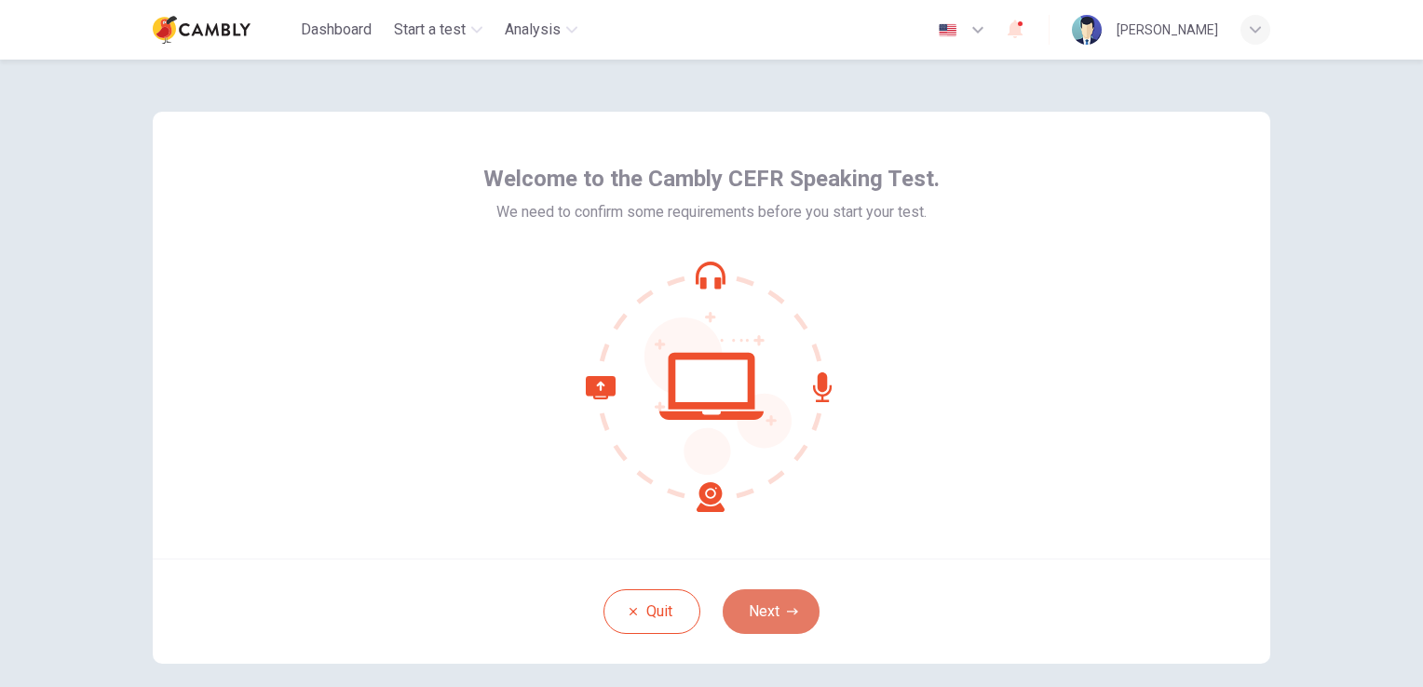
click at [768, 610] on button "Next" at bounding box center [771, 612] width 97 height 45
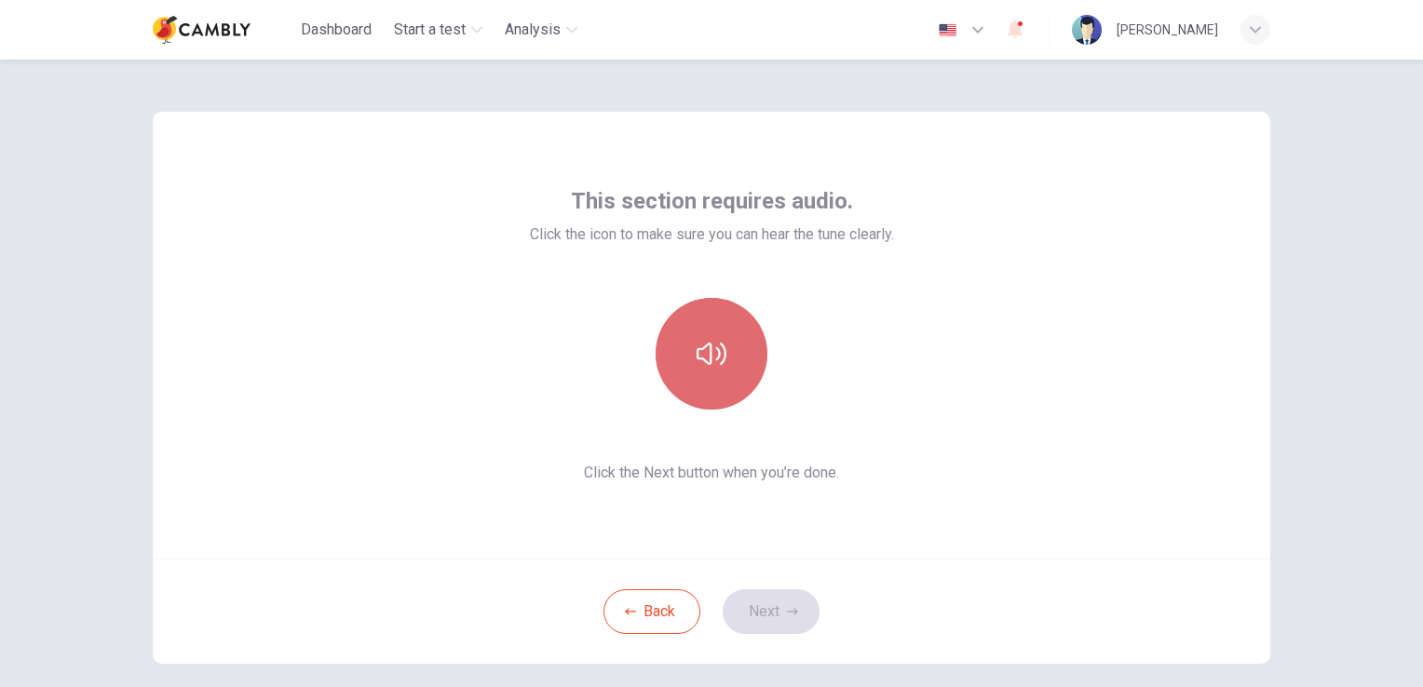
click at [705, 368] on icon "button" at bounding box center [712, 354] width 30 height 30
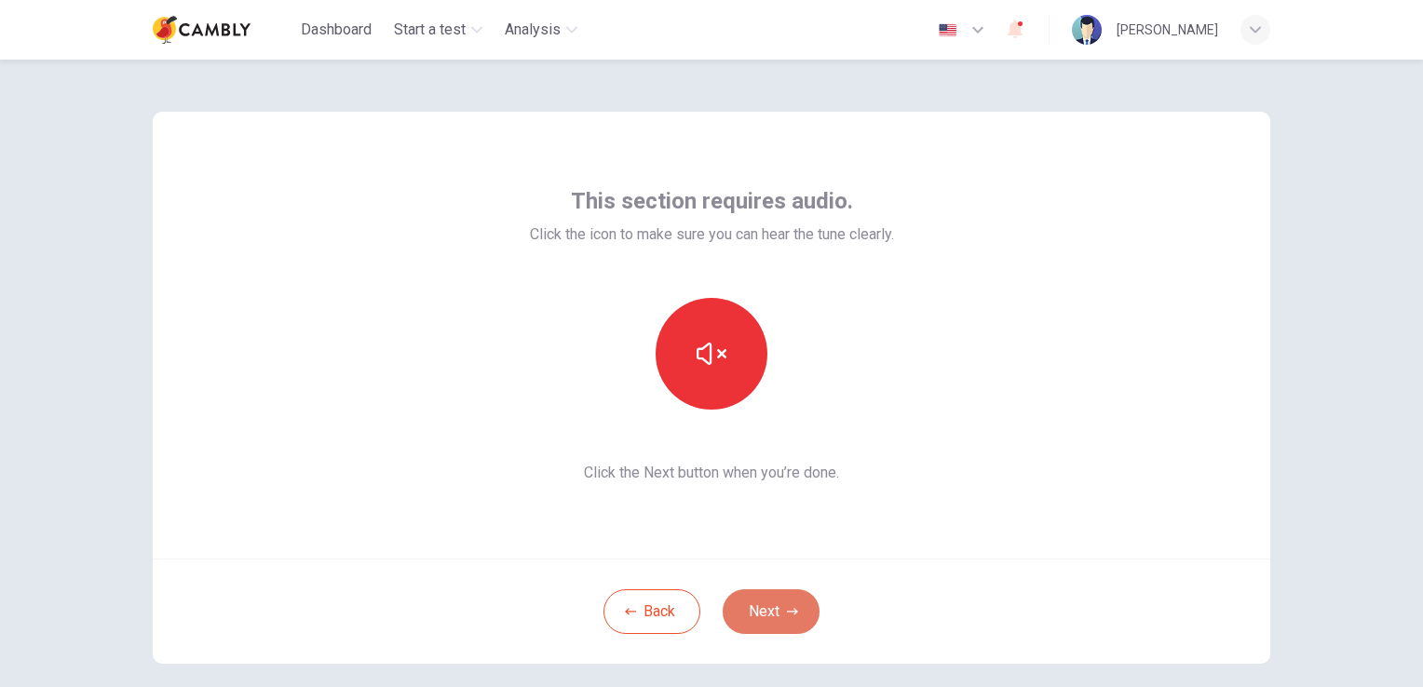
click at [756, 617] on button "Next" at bounding box center [771, 612] width 97 height 45
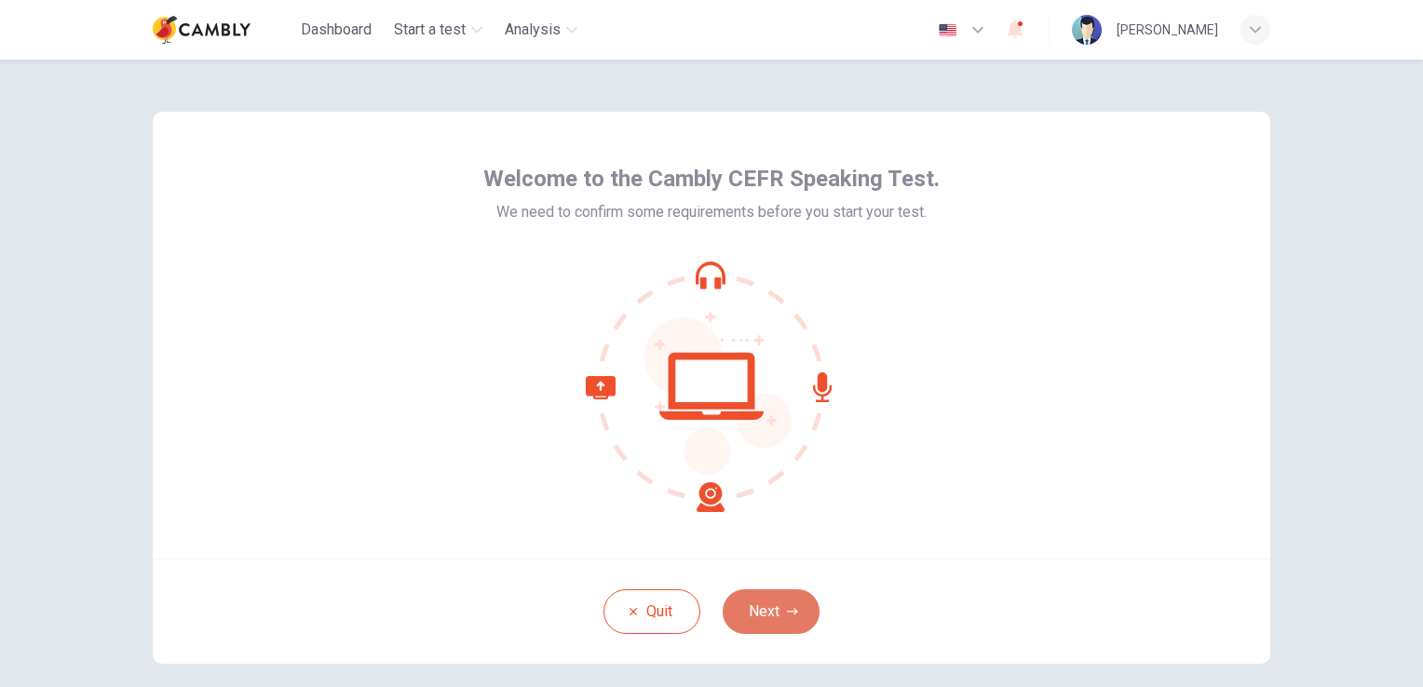
click at [765, 617] on button "Next" at bounding box center [771, 612] width 97 height 45
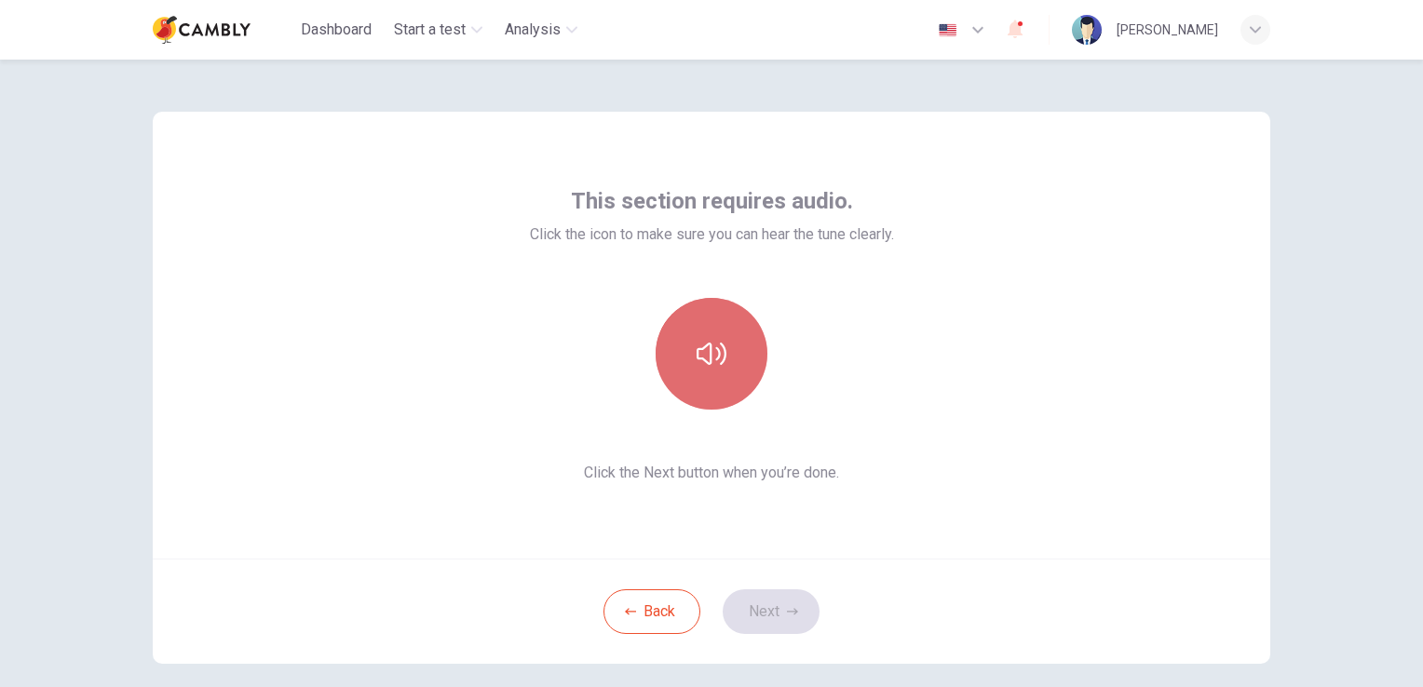
click at [713, 344] on icon "button" at bounding box center [712, 354] width 30 height 30
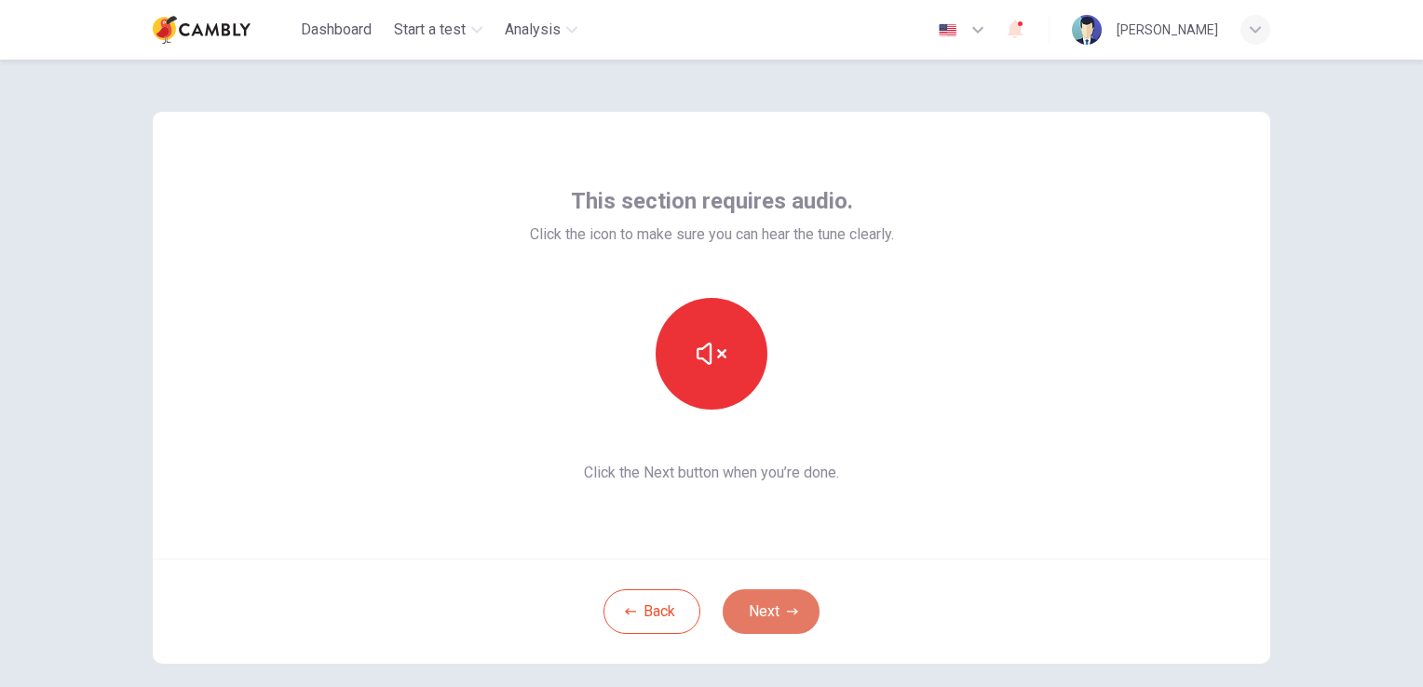
click at [775, 614] on button "Next" at bounding box center [771, 612] width 97 height 45
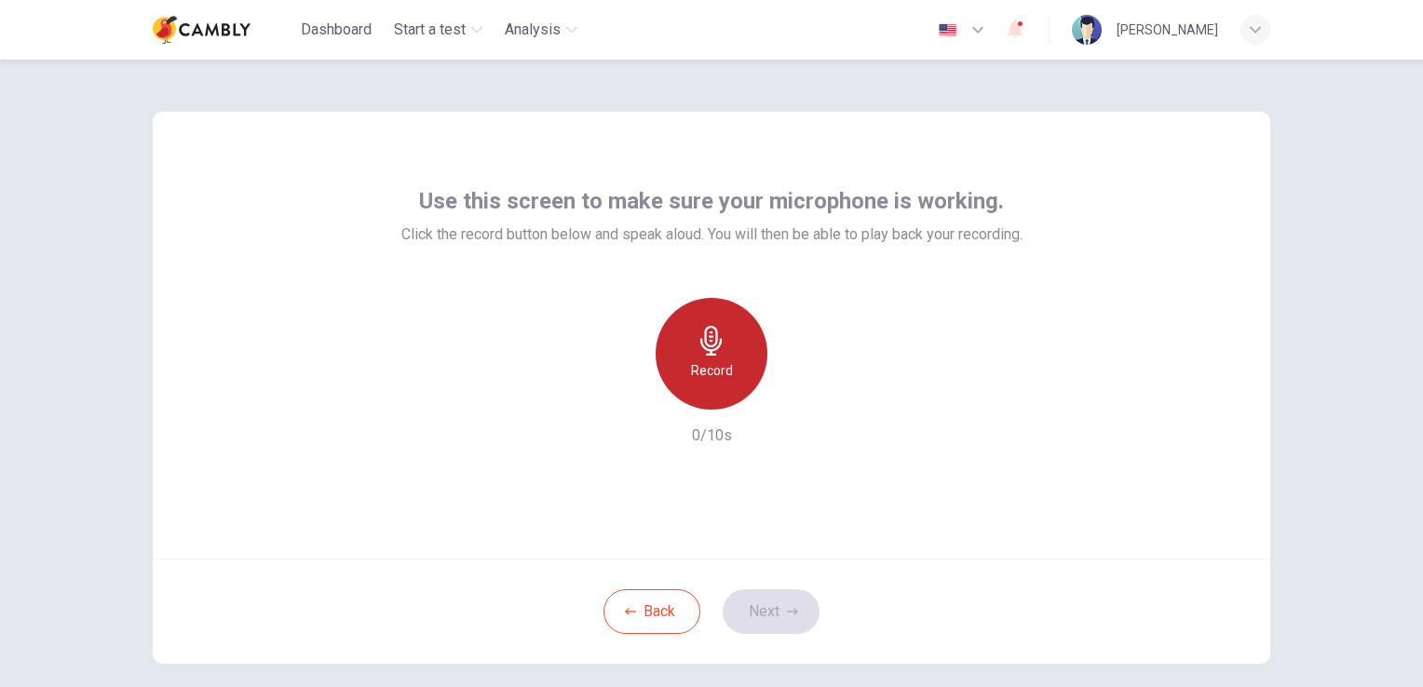
click at [702, 360] on h6 "Record" at bounding box center [712, 371] width 42 height 22
click at [787, 438] on div "Stop 9/10s" at bounding box center [712, 372] width 621 height 149
click at [701, 345] on icon "button" at bounding box center [711, 341] width 21 height 30
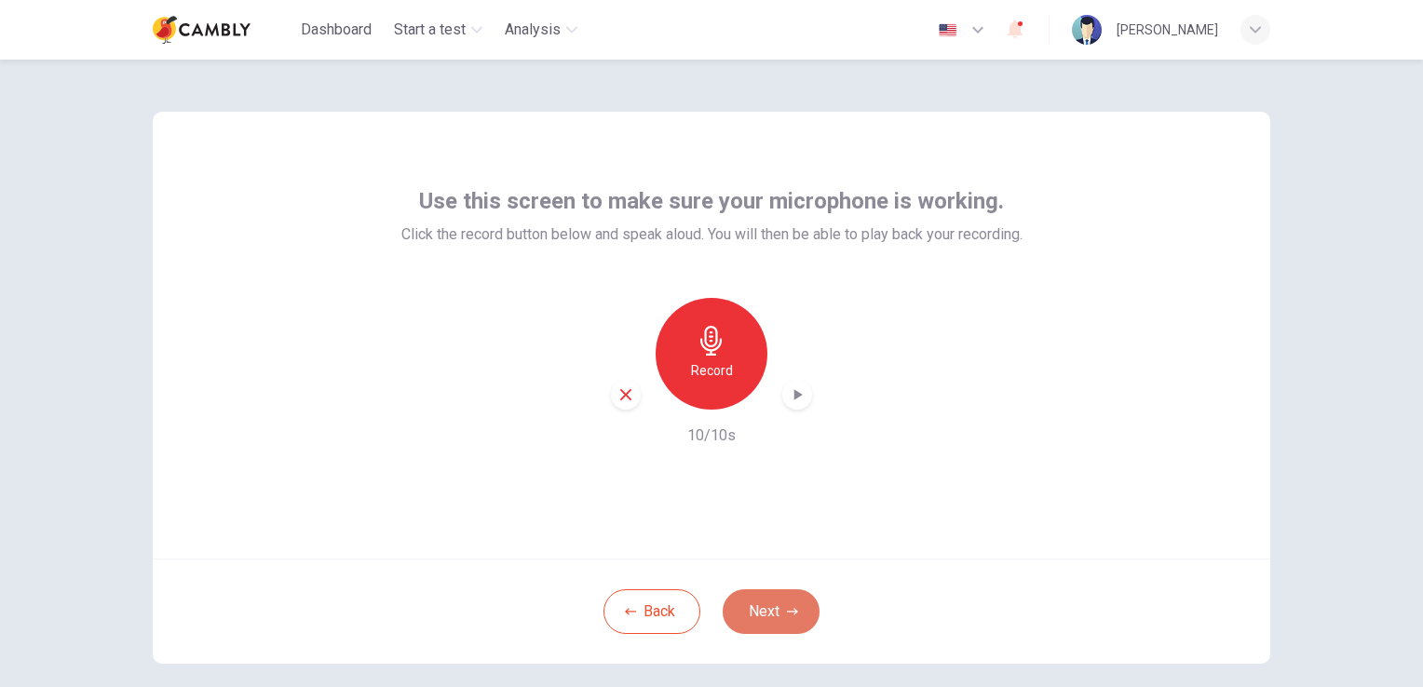
click at [760, 627] on button "Next" at bounding box center [771, 612] width 97 height 45
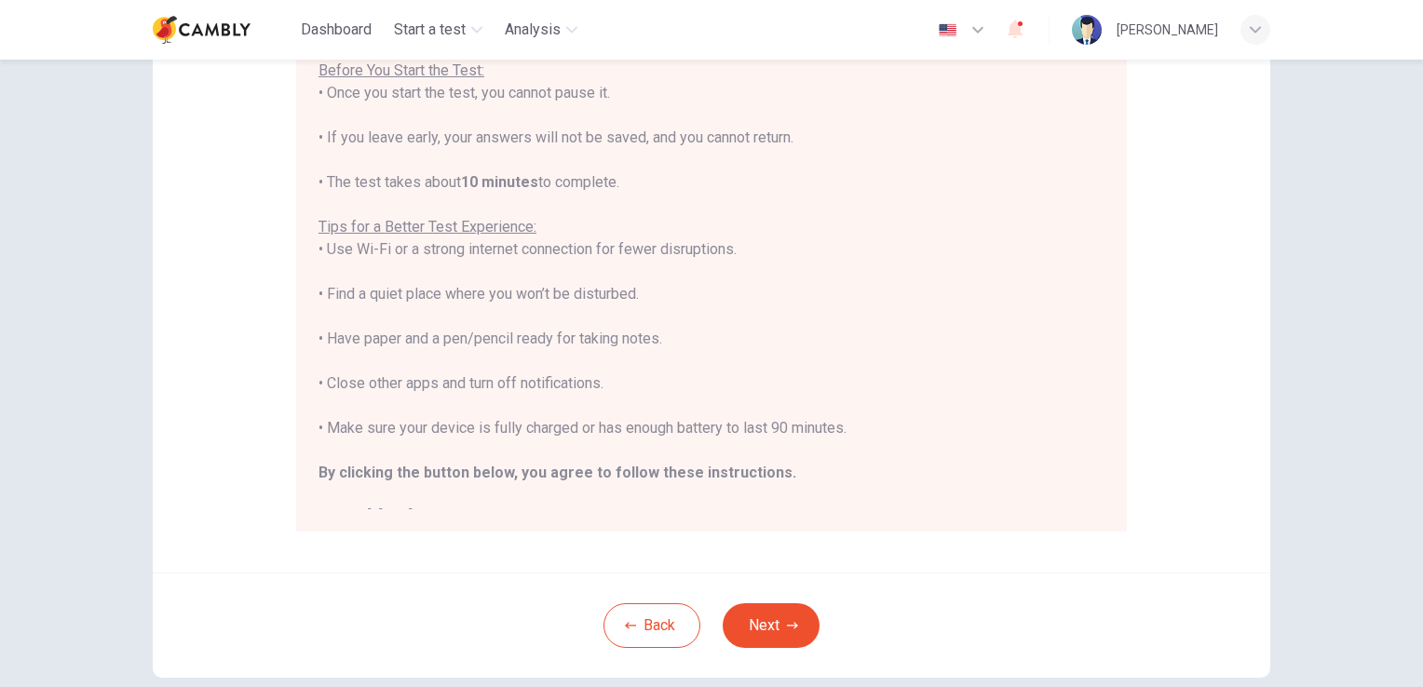
scroll to position [21, 0]
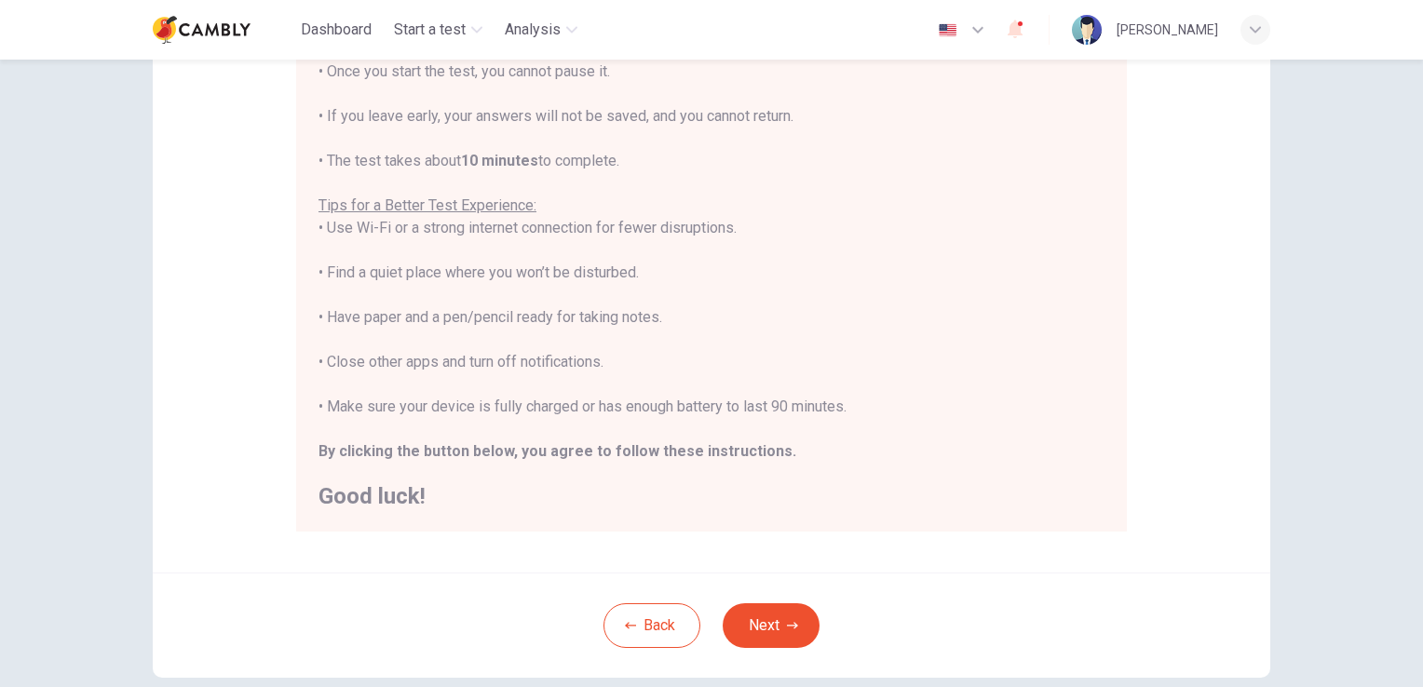
click at [1107, 446] on div "You are about to start a CEFR Speaking Test . Before You Start the Test: • Once…" at bounding box center [711, 262] width 831 height 539
click at [753, 629] on button "Next" at bounding box center [771, 626] width 97 height 45
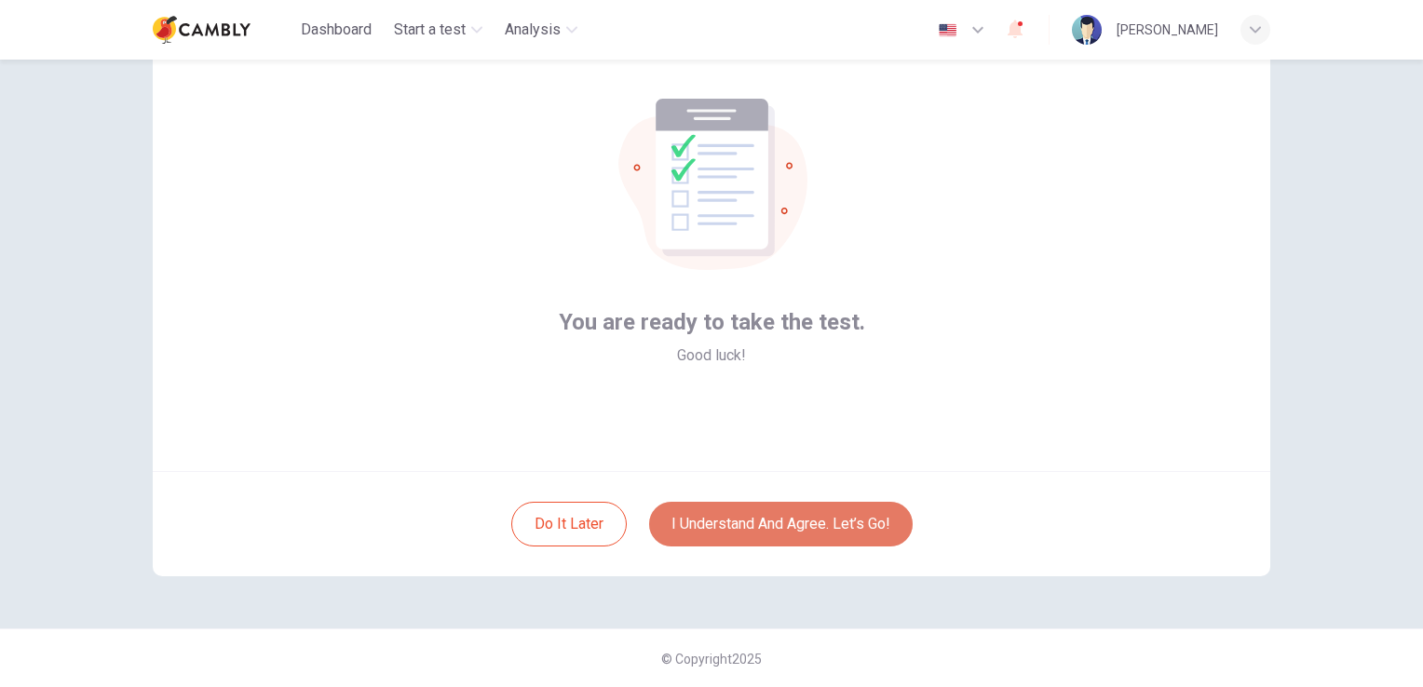
click at [779, 524] on button "I understand and agree. Let’s go!" at bounding box center [781, 524] width 264 height 45
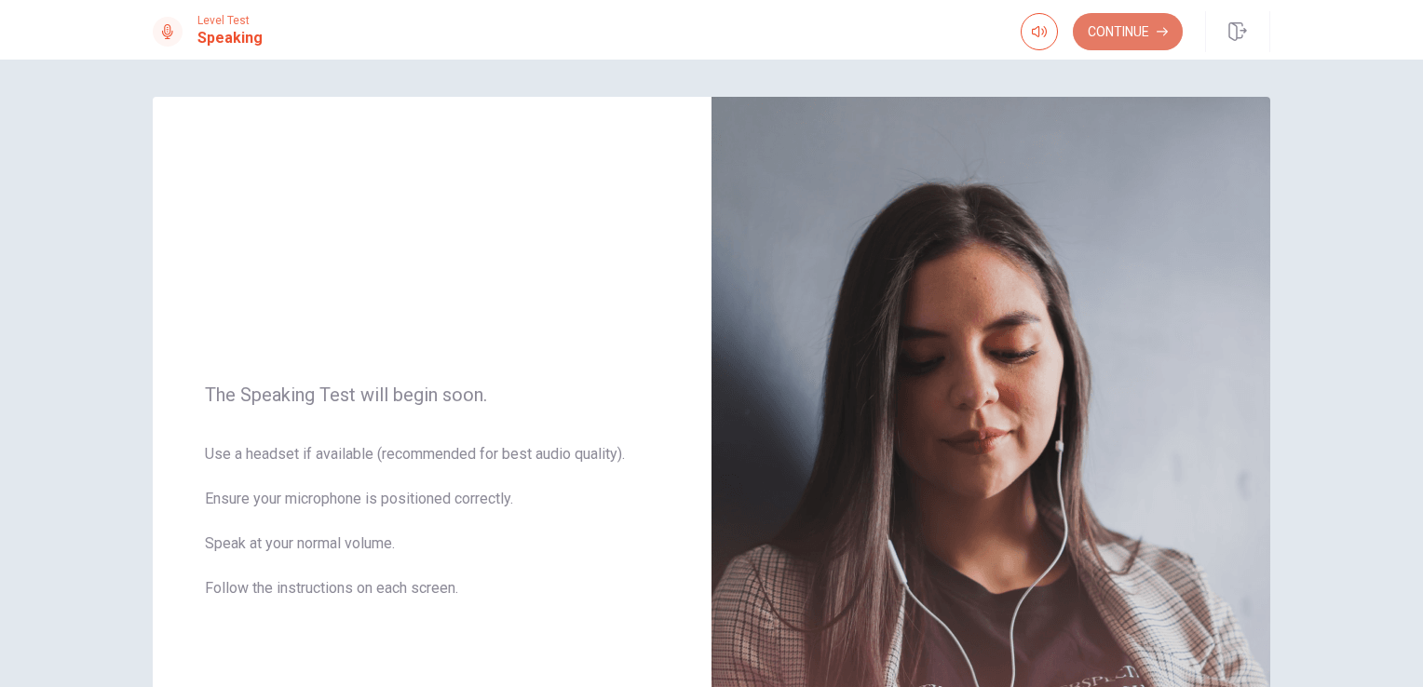
click at [1114, 24] on button "Continue" at bounding box center [1128, 31] width 110 height 37
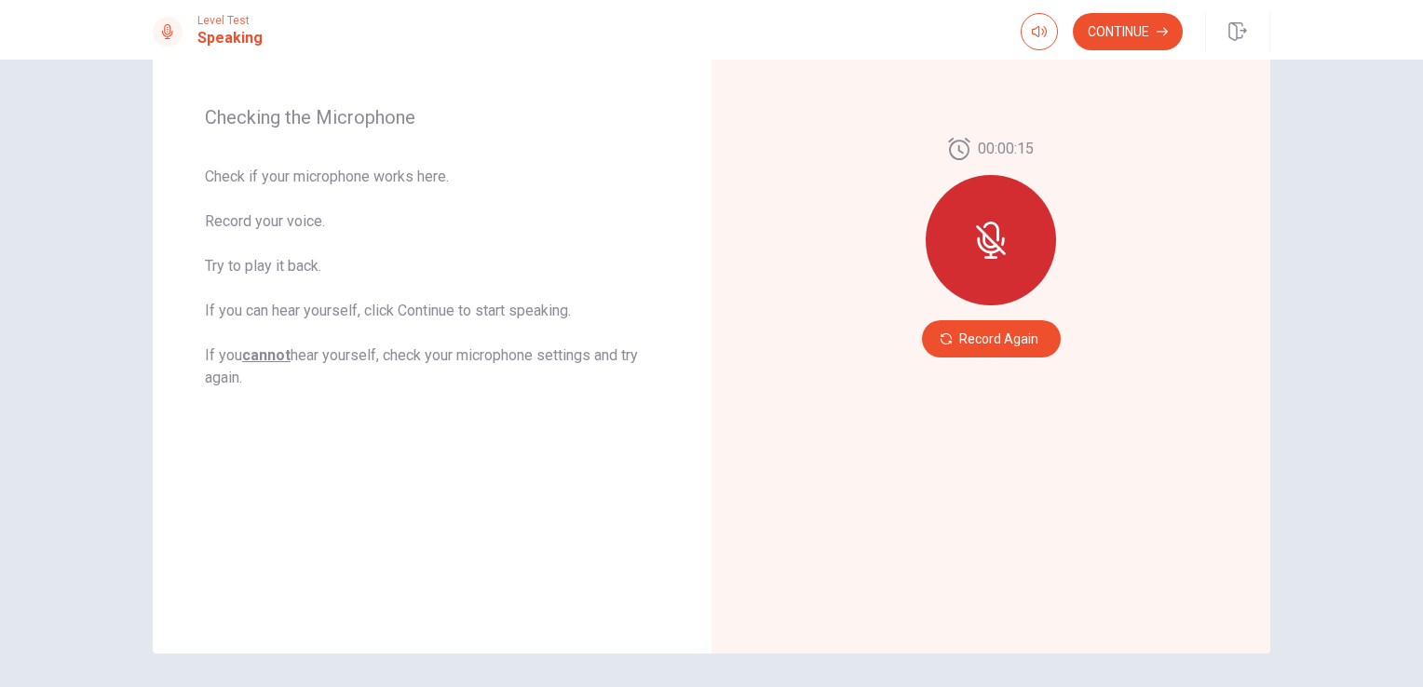
scroll to position [205, 0]
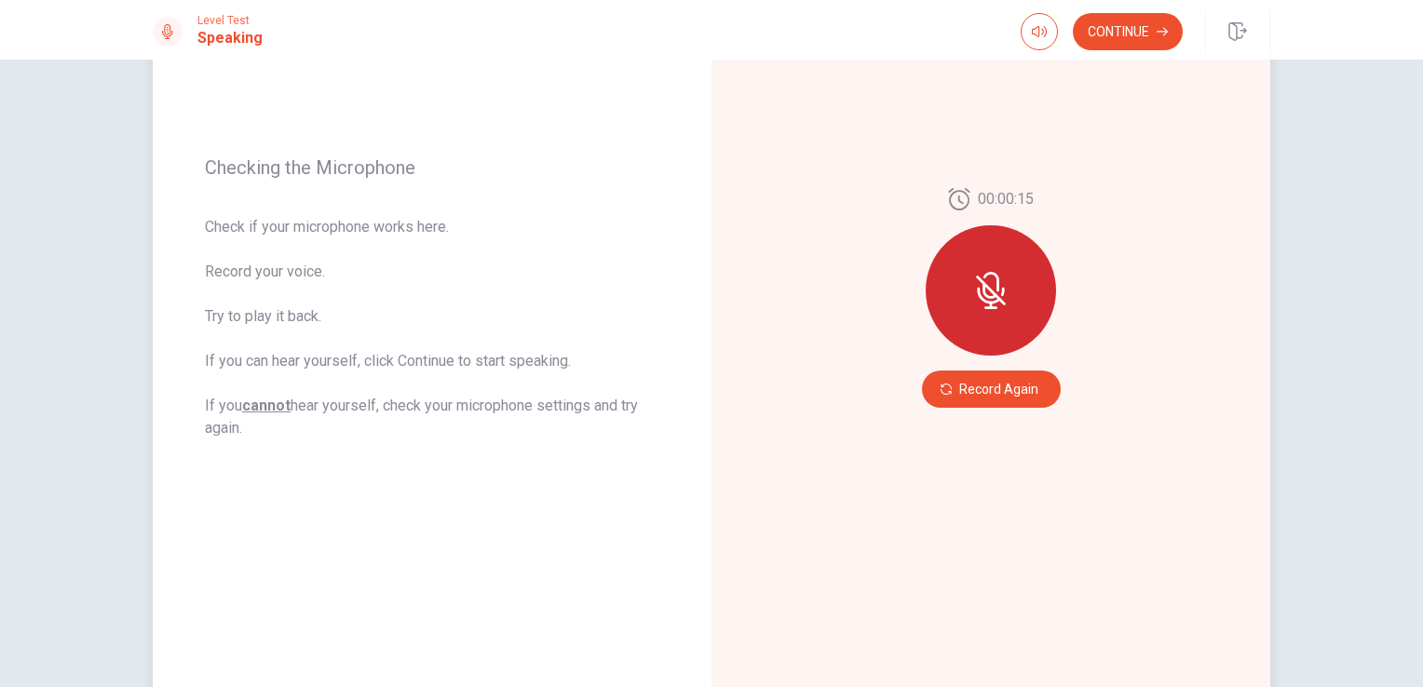
click at [990, 278] on icon at bounding box center [992, 282] width 16 height 20
click at [989, 393] on button "Record Again" at bounding box center [991, 389] width 139 height 37
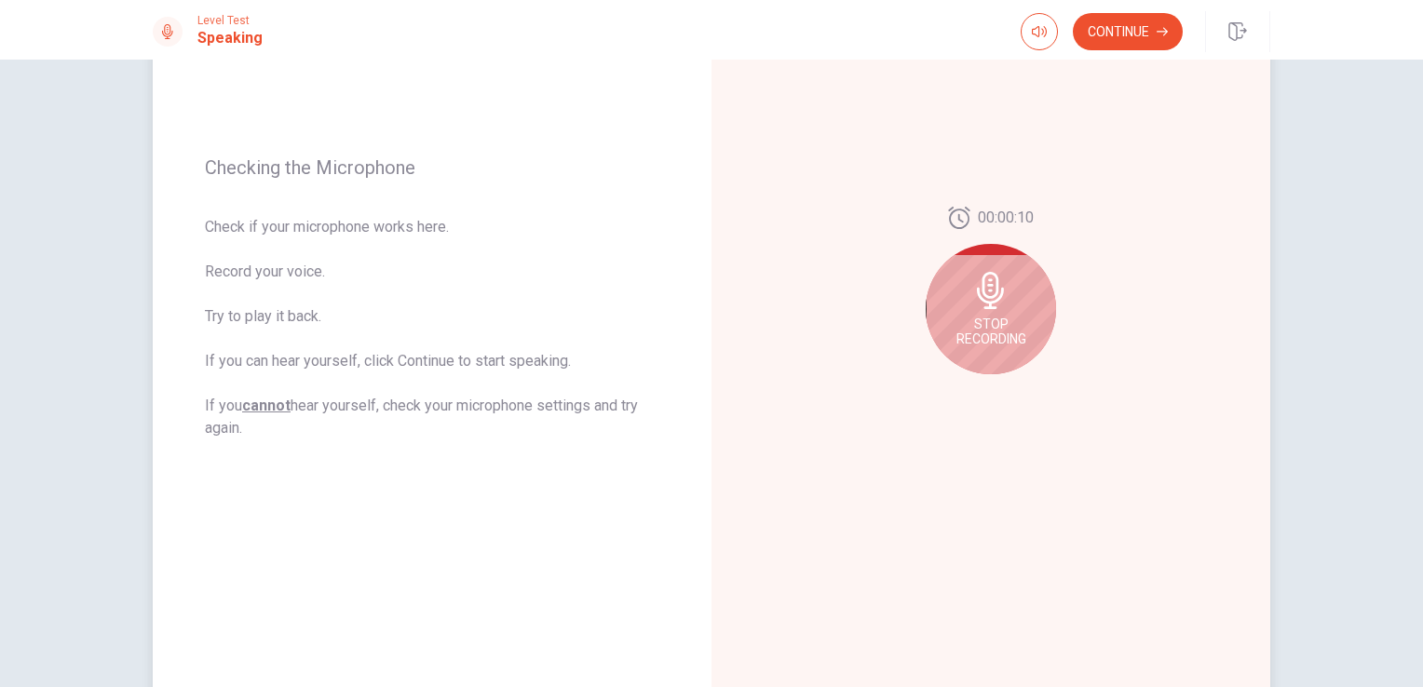
click at [981, 313] on div "Stop Recording" at bounding box center [991, 309] width 130 height 130
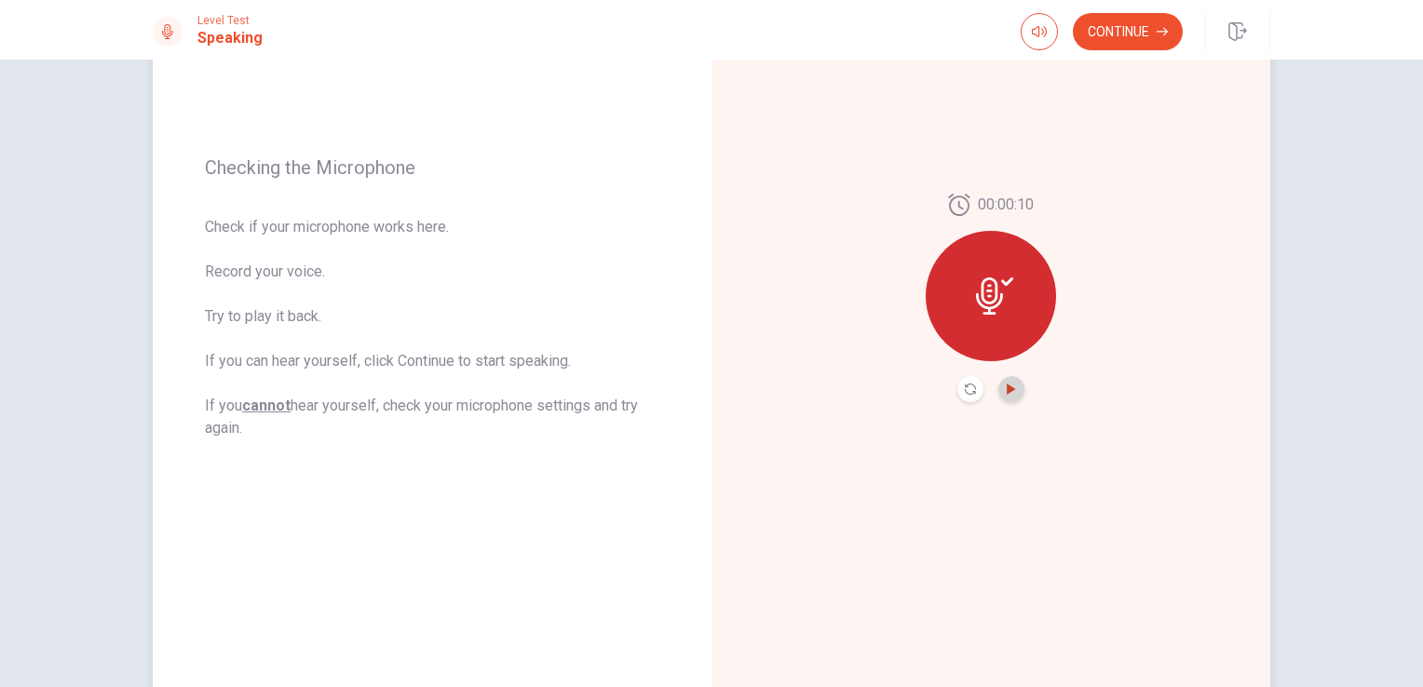
click at [1007, 388] on icon "Play Audio" at bounding box center [1011, 389] width 8 height 11
click at [1007, 389] on icon "Play Audio" at bounding box center [1011, 389] width 8 height 11
click at [986, 290] on icon at bounding box center [989, 296] width 27 height 37
click at [1106, 30] on button "Continue" at bounding box center [1128, 31] width 110 height 37
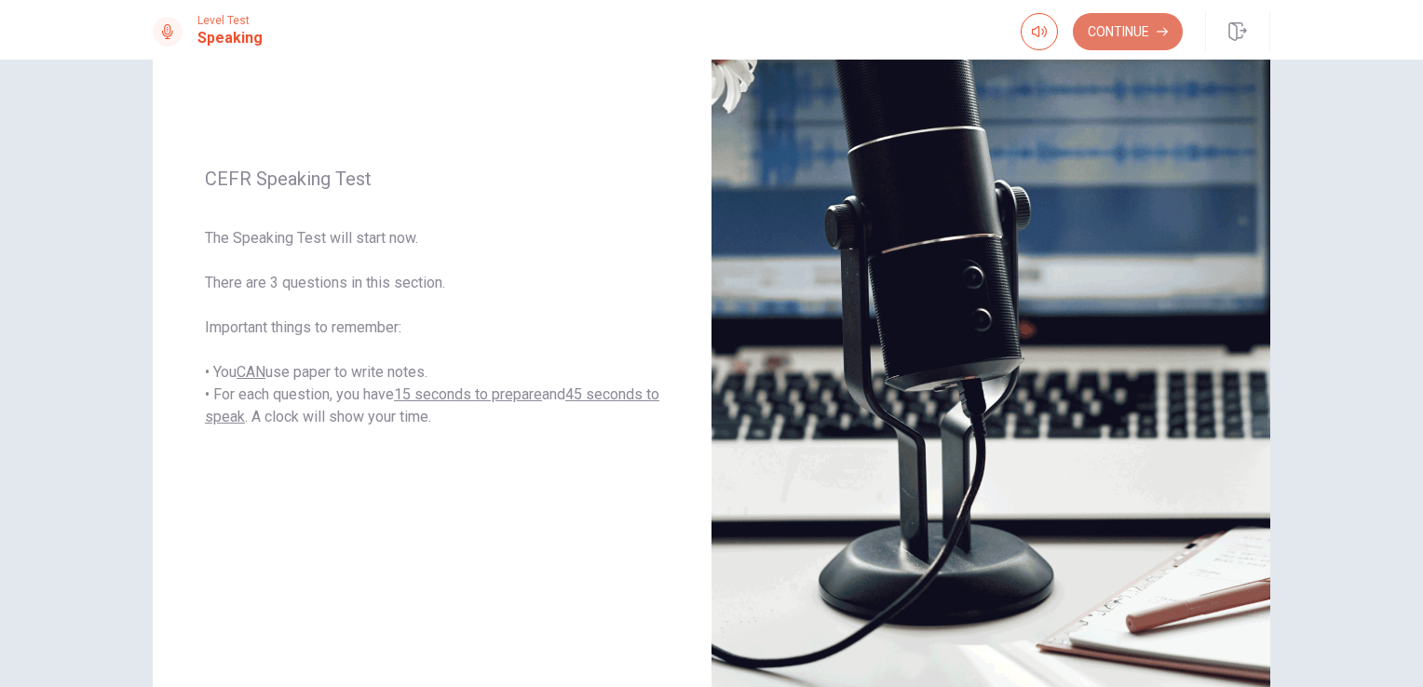
click at [1118, 26] on button "Continue" at bounding box center [1128, 31] width 110 height 37
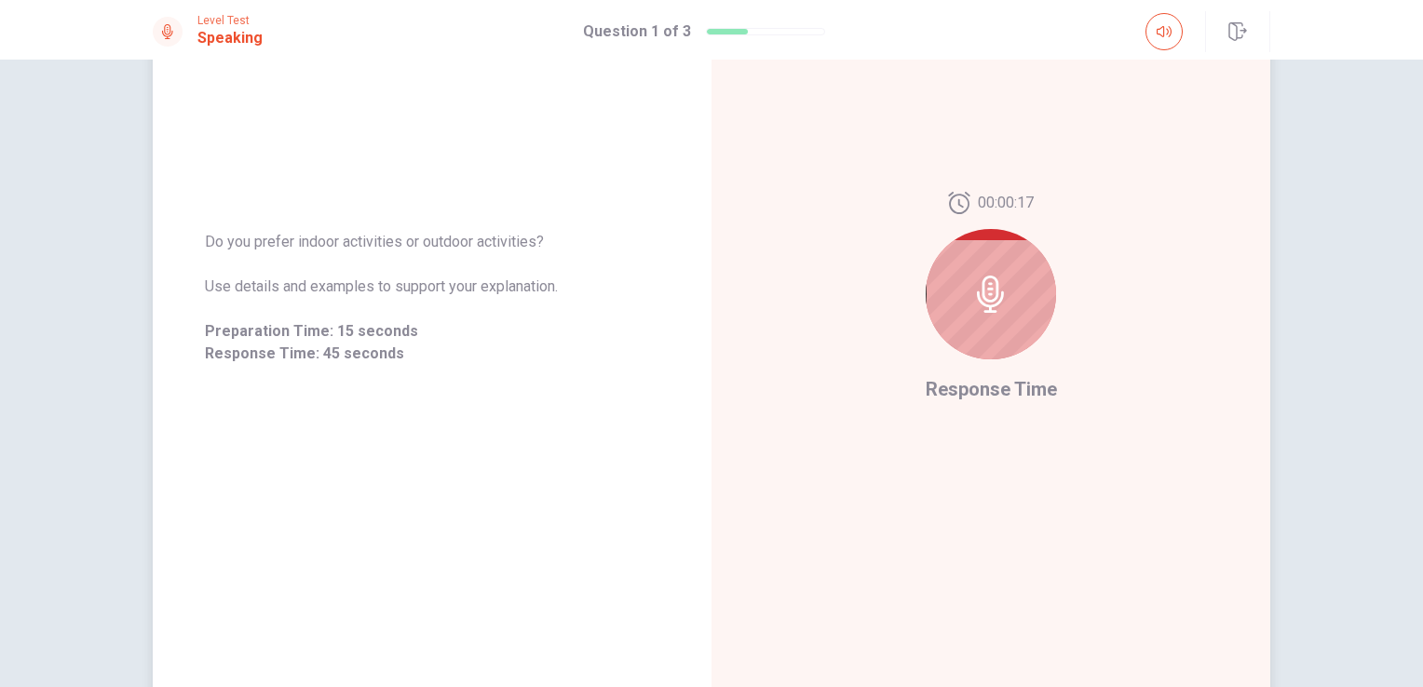
click at [985, 294] on icon at bounding box center [990, 294] width 27 height 37
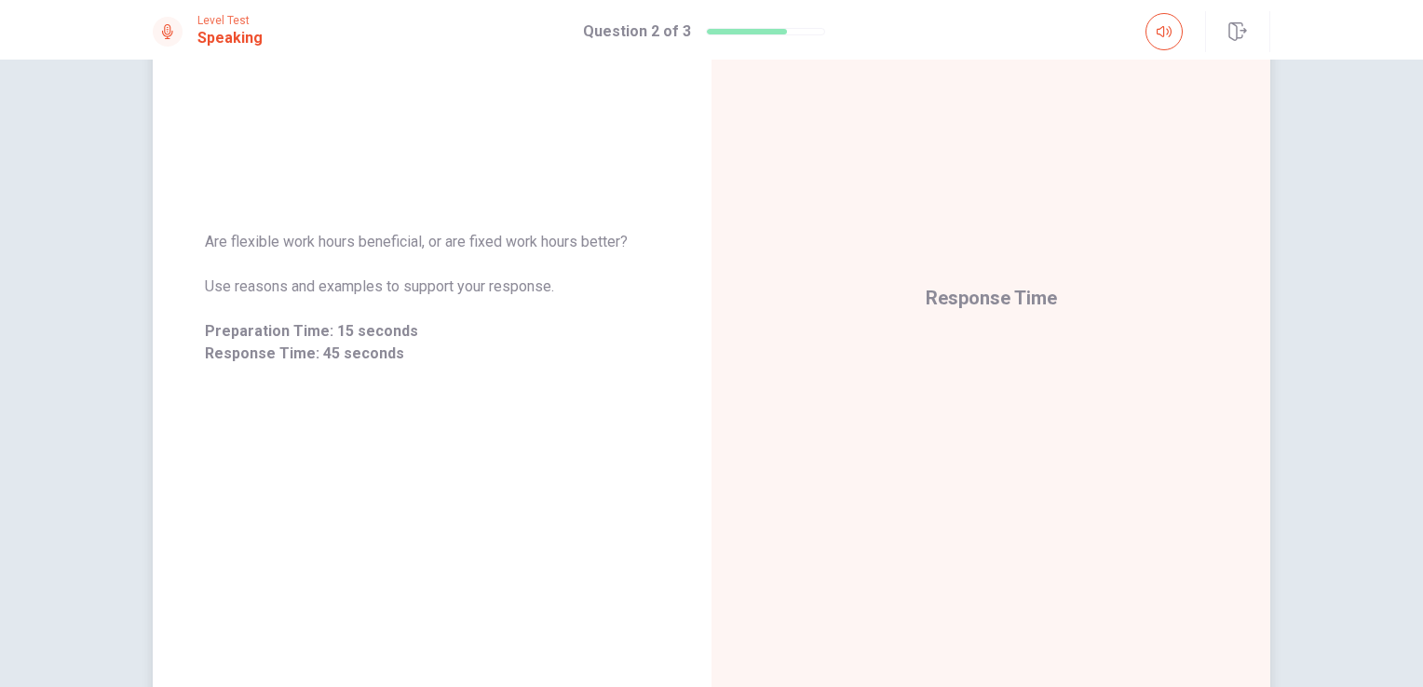
click at [947, 498] on div "Response Time" at bounding box center [991, 298] width 559 height 812
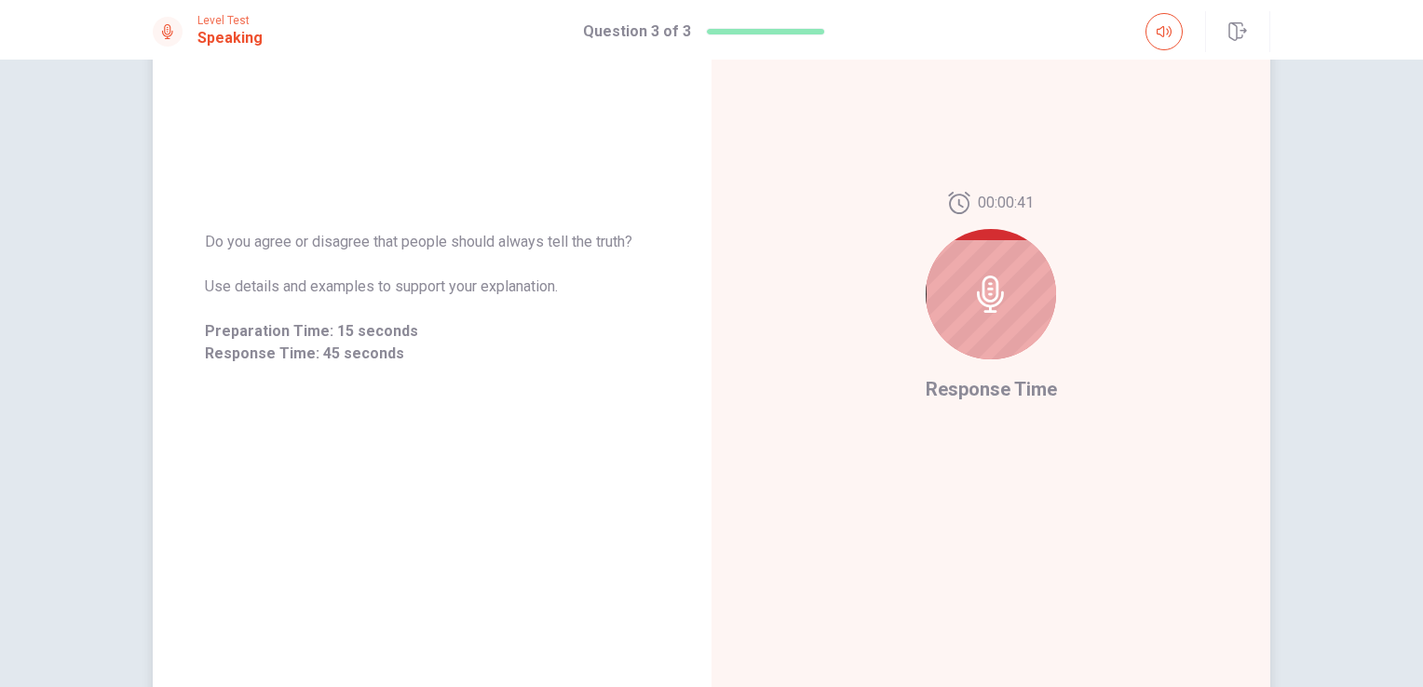
click at [963, 553] on div "00:00:41 Response Time" at bounding box center [991, 298] width 559 height 812
click at [963, 553] on div "00:00:40 Response Time" at bounding box center [991, 298] width 559 height 812
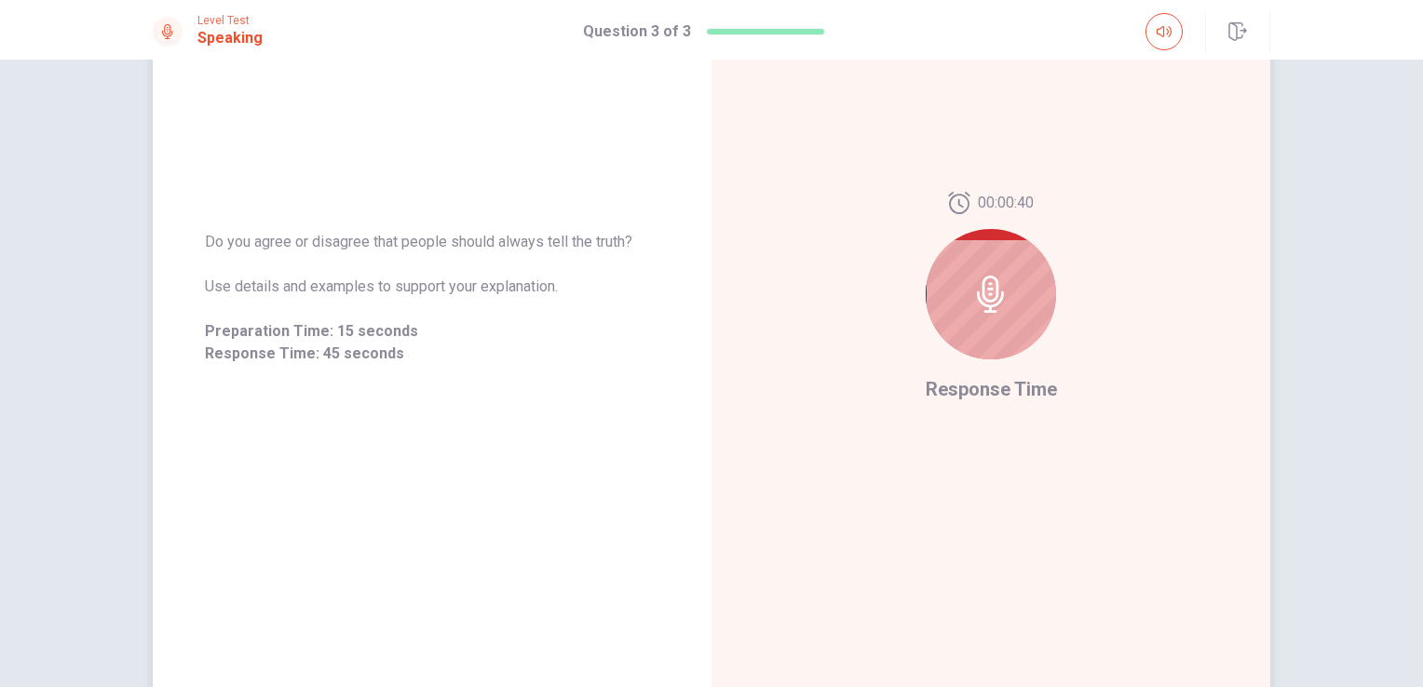
click at [963, 553] on div "00:00:40 Response Time" at bounding box center [991, 298] width 559 height 812
click at [963, 553] on div "00:00:39 Response Time" at bounding box center [991, 298] width 559 height 812
click at [963, 553] on div "00:00:30 Response Time" at bounding box center [991, 298] width 559 height 812
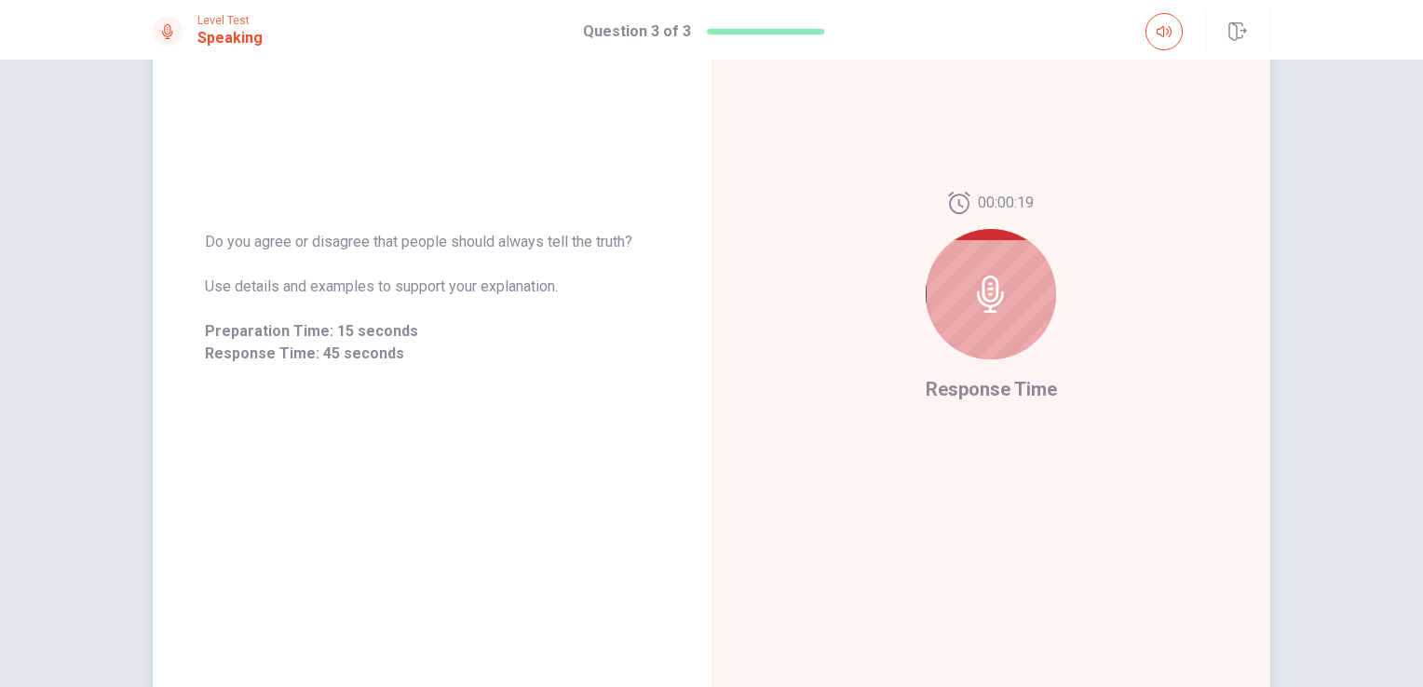
click at [963, 553] on div "00:00:19 Response Time" at bounding box center [991, 298] width 559 height 812
click at [963, 553] on div "00:00:18 Response Time" at bounding box center [991, 298] width 559 height 812
click at [963, 553] on div "00:00:17 Response Time" at bounding box center [991, 298] width 559 height 812
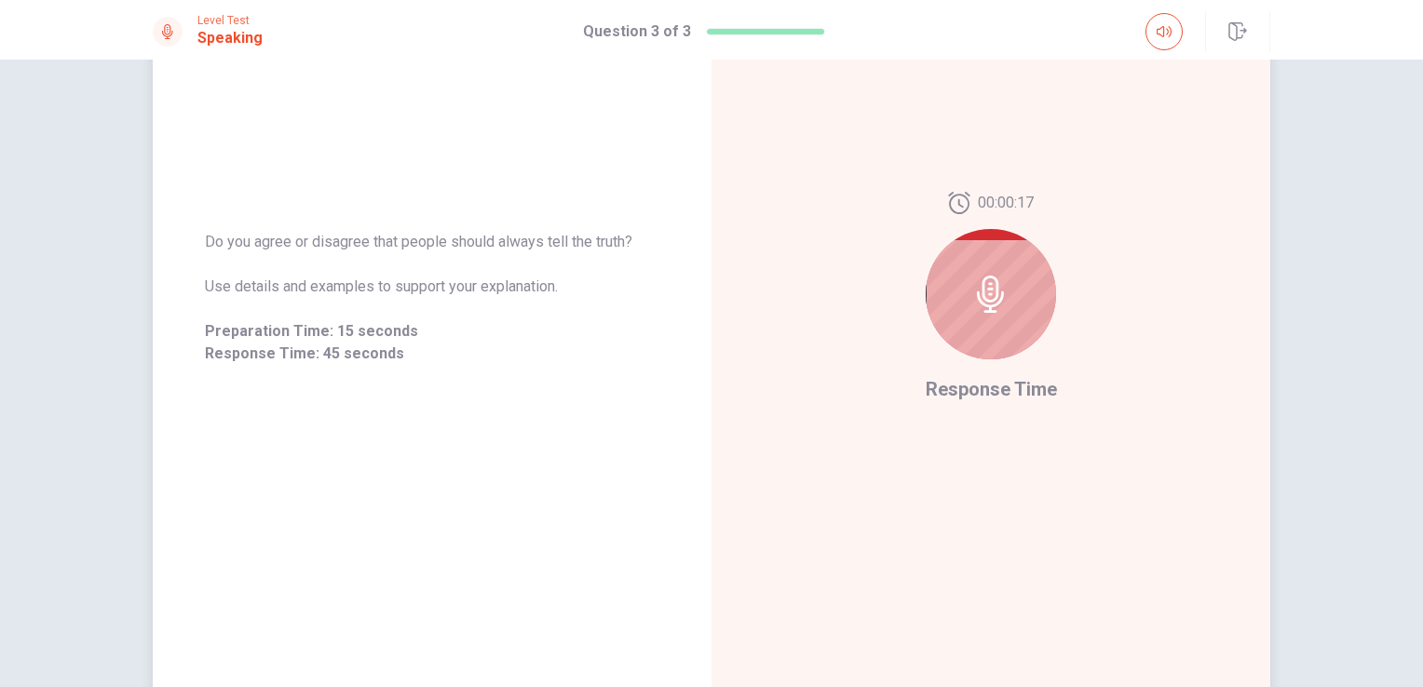
click at [963, 553] on div "00:00:17 Response Time" at bounding box center [991, 298] width 559 height 812
click at [963, 553] on div "00:00:13 Response Time" at bounding box center [991, 298] width 559 height 812
click at [963, 553] on div "00:00:04 Response Time" at bounding box center [991, 298] width 559 height 812
click at [963, 553] on div "00:00:03 Response Time" at bounding box center [991, 298] width 559 height 812
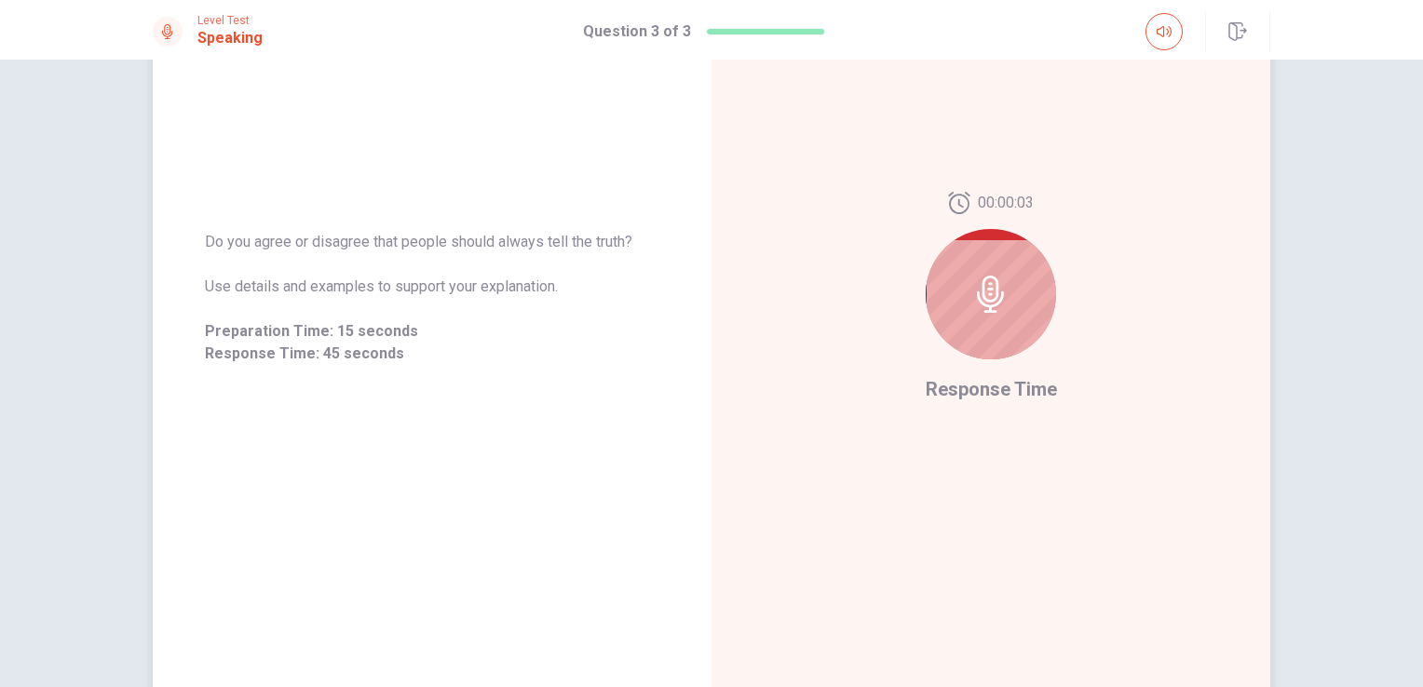
click at [963, 553] on div "00:00:03 Response Time" at bounding box center [991, 298] width 559 height 812
click at [963, 553] on div "00:00:02 Response Time" at bounding box center [991, 298] width 559 height 812
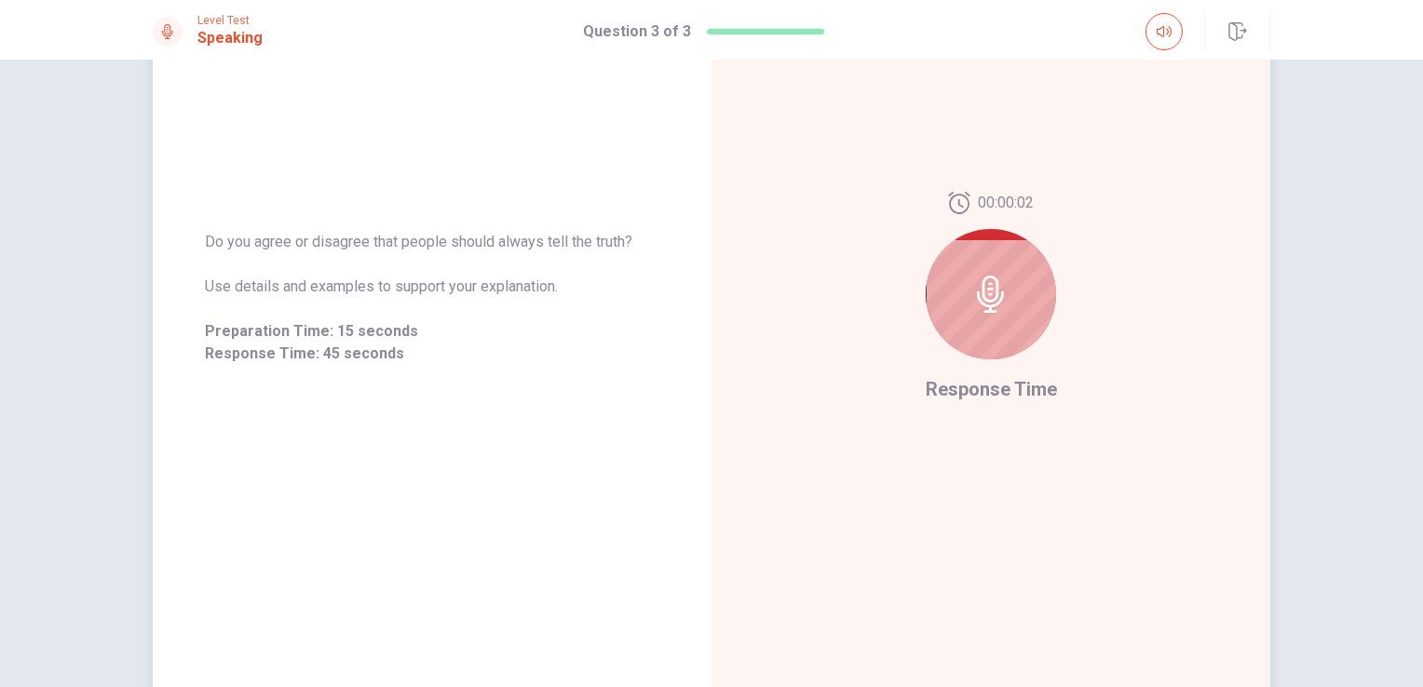
click at [963, 553] on div "00:00:02 Response Time" at bounding box center [991, 298] width 559 height 812
click at [963, 553] on div "00:00:01 Response Time" at bounding box center [991, 298] width 559 height 812
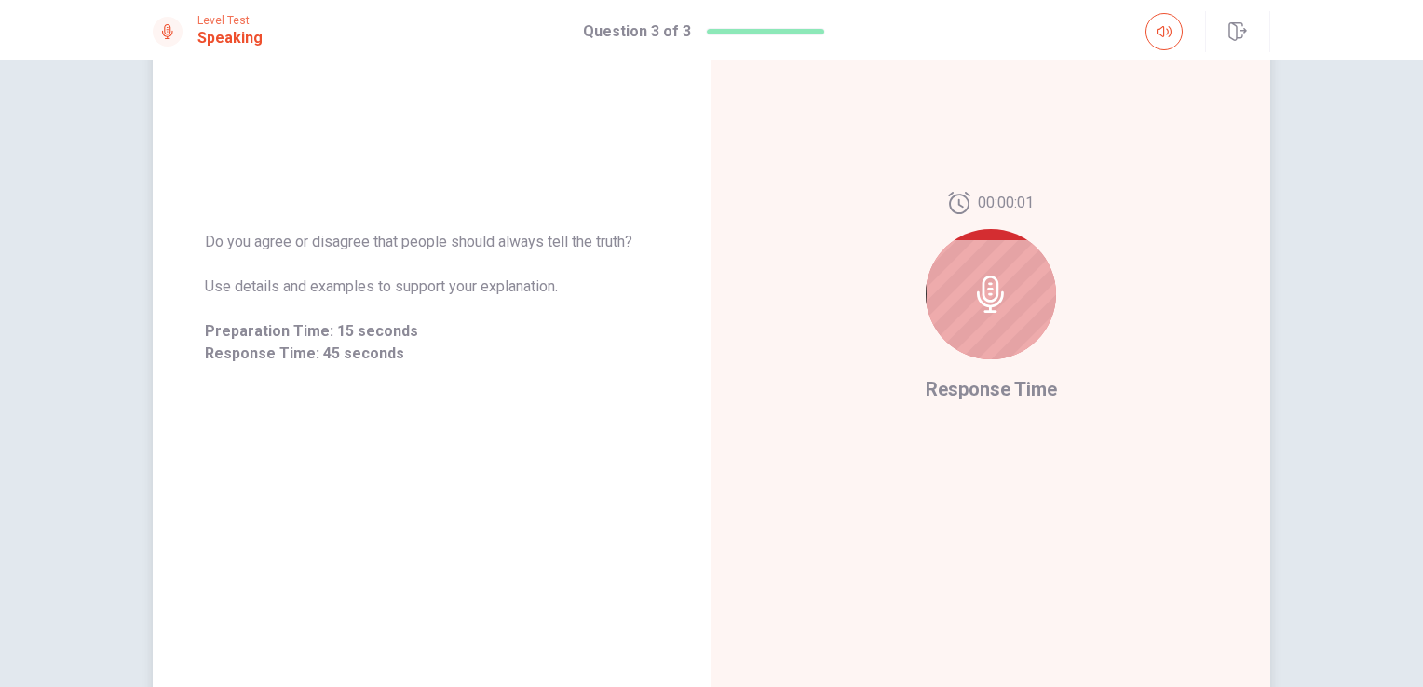
click at [963, 553] on div "00:00:01 Response Time" at bounding box center [991, 298] width 559 height 812
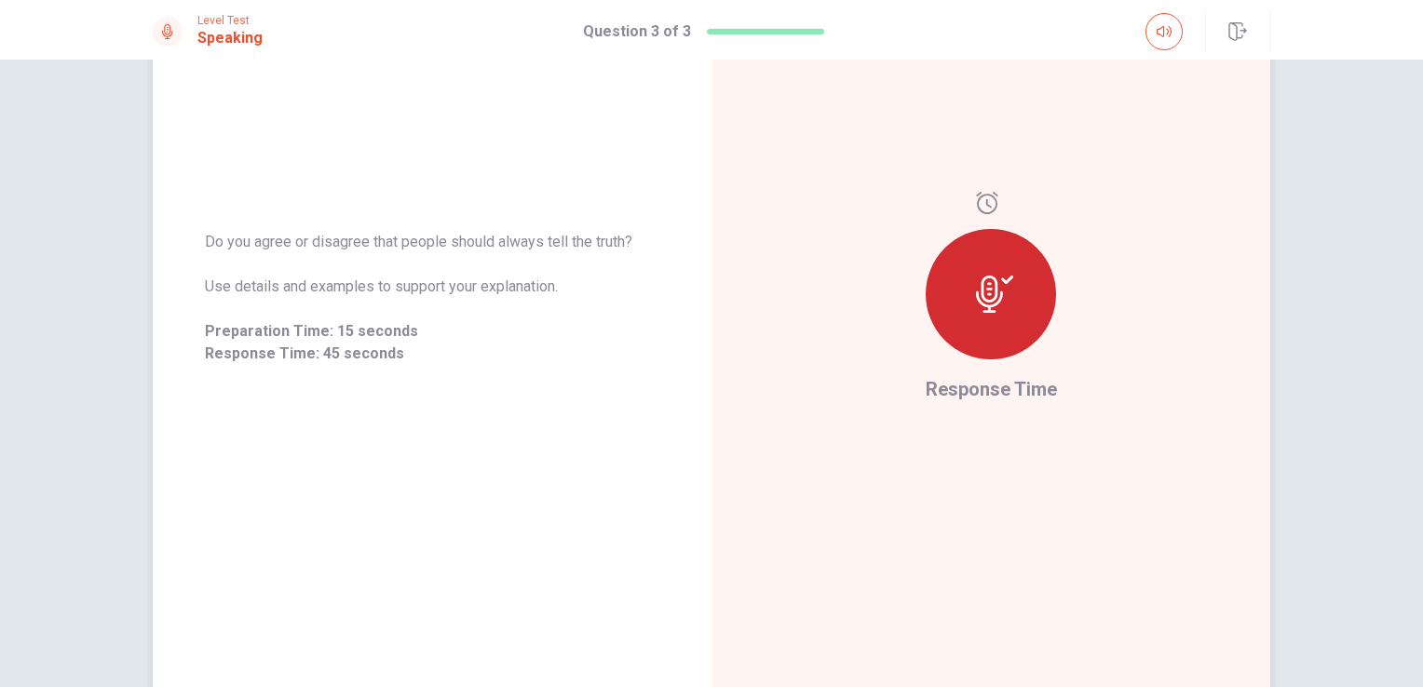
click at [963, 553] on div "Response Time" at bounding box center [991, 298] width 559 height 812
click at [963, 553] on div "00:00:45 100 % Processing audio..." at bounding box center [991, 298] width 559 height 812
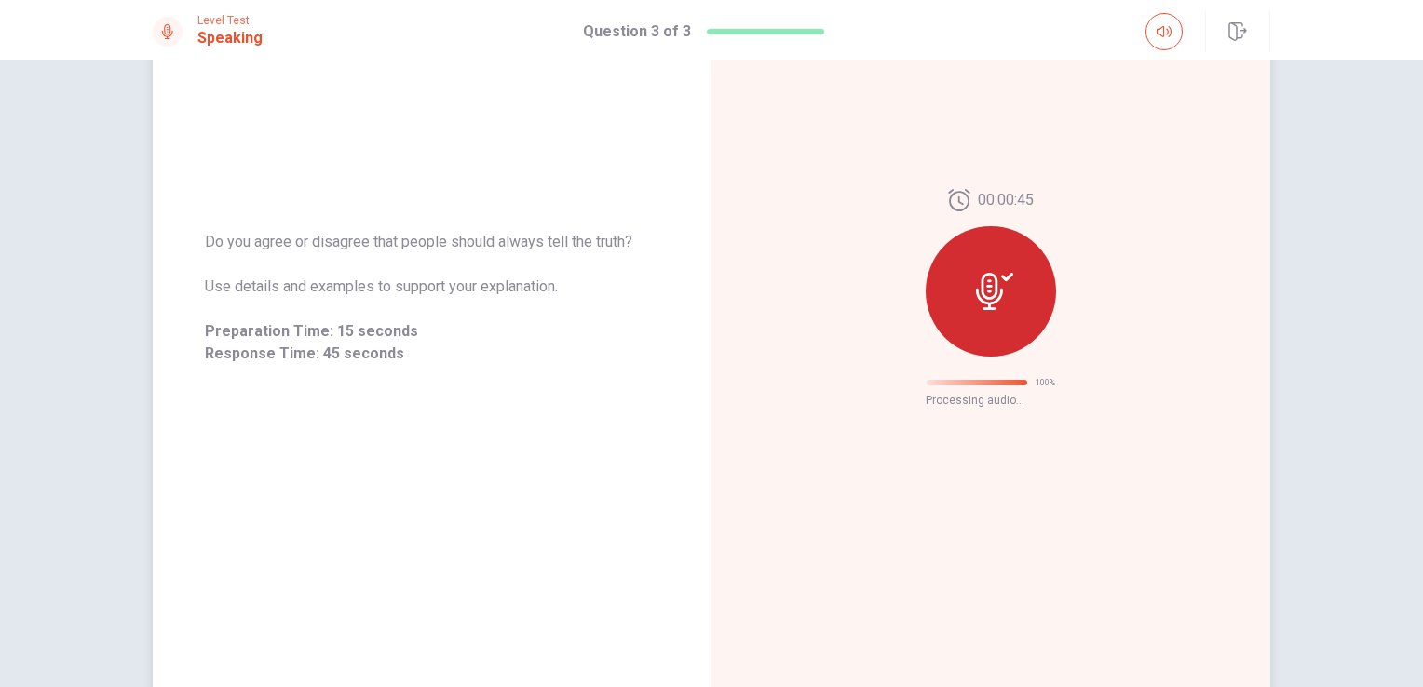
click at [963, 553] on div "00:00:45 100 % Processing audio..." at bounding box center [991, 298] width 559 height 812
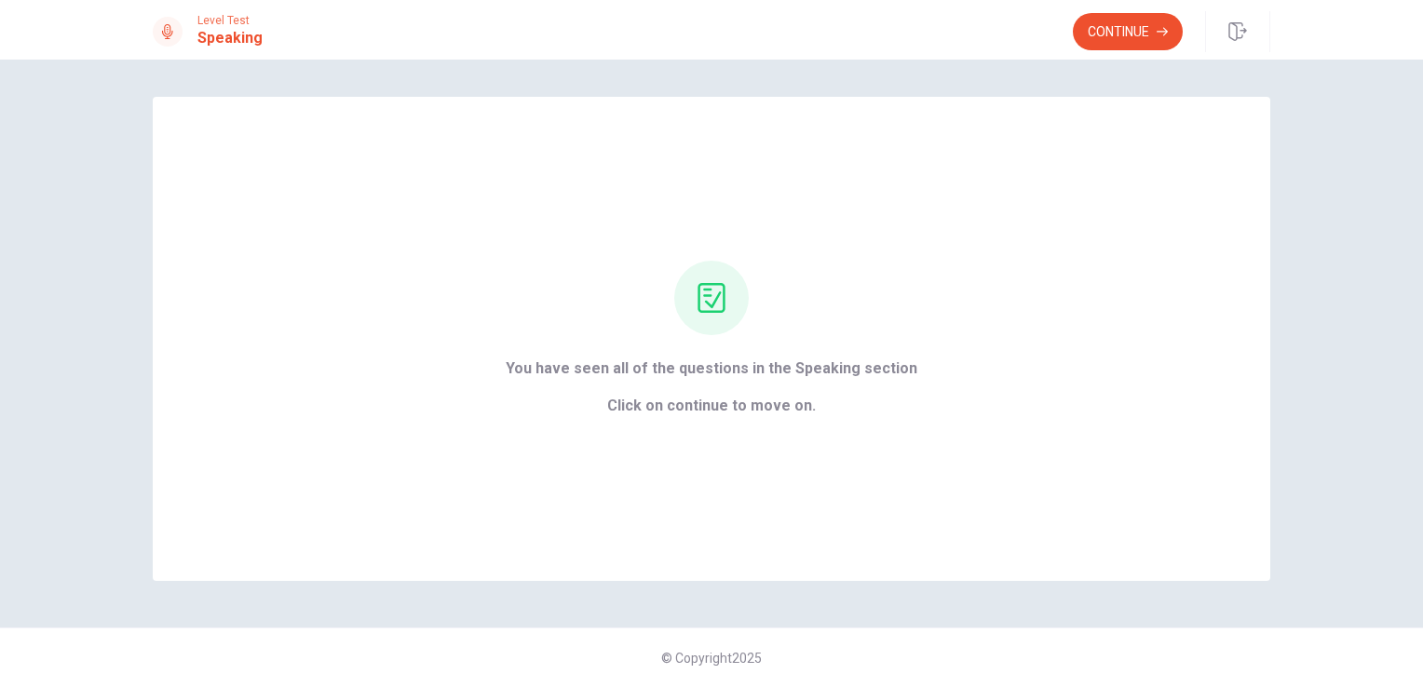
scroll to position [0, 0]
click at [965, 553] on div "You have seen all of the questions in the Speaking section Click on continue to…" at bounding box center [712, 339] width 1118 height 484
click at [1104, 28] on button "Continue" at bounding box center [1128, 31] width 110 height 37
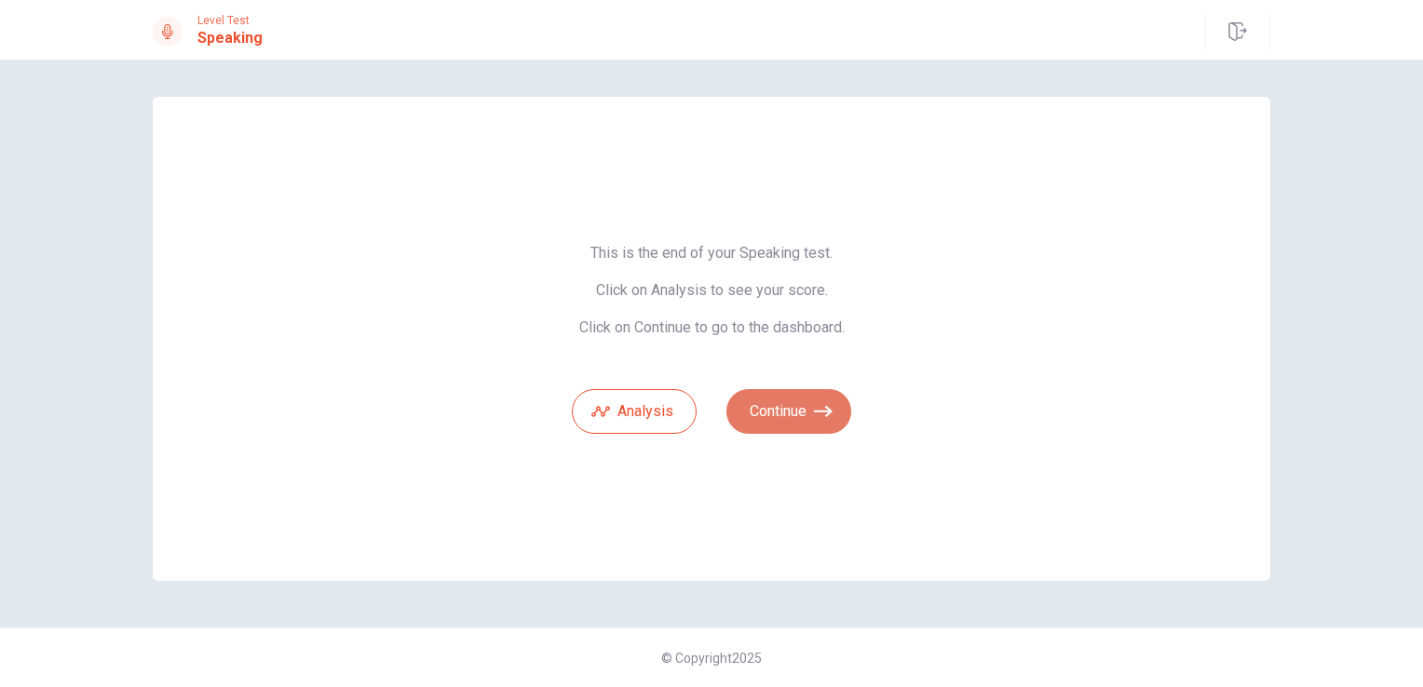
click at [784, 415] on button "Continue" at bounding box center [789, 411] width 125 height 45
